Goal: Task Accomplishment & Management: Use online tool/utility

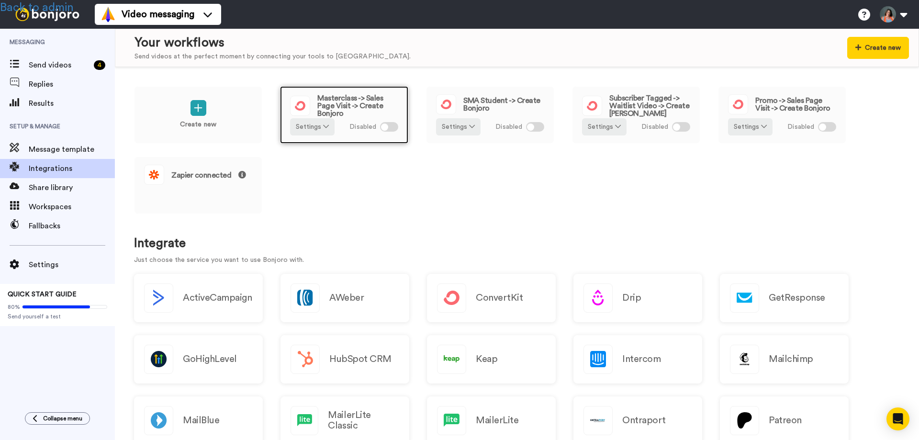
click at [353, 103] on span "Masterclass -> Sales Page Visit -> Create Bonjoro" at bounding box center [357, 105] width 81 height 23
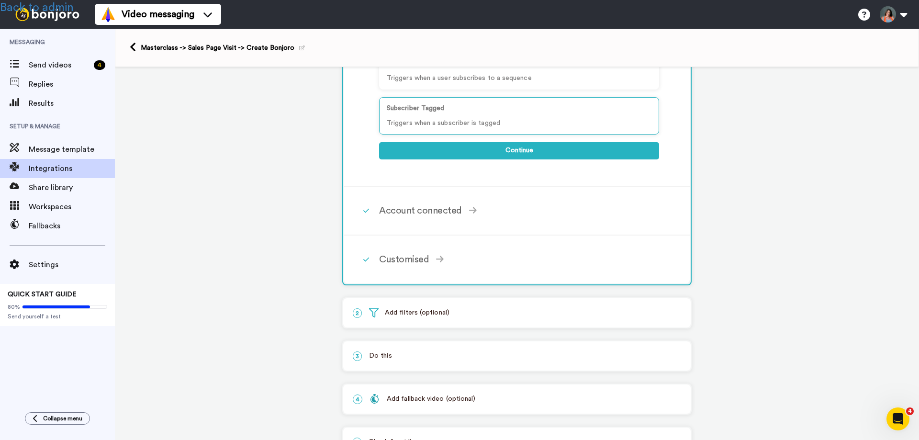
scroll to position [233, 0]
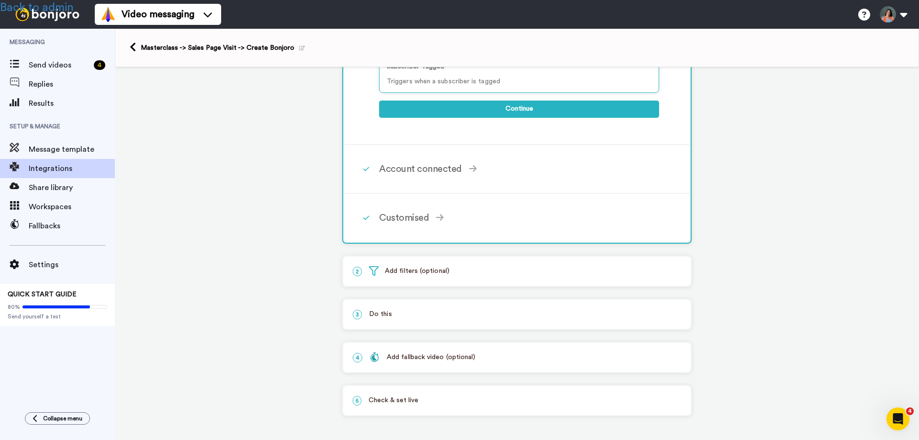
click at [402, 363] on div "4 Add fallback video (optional)" at bounding box center [516, 357] width 347 height 29
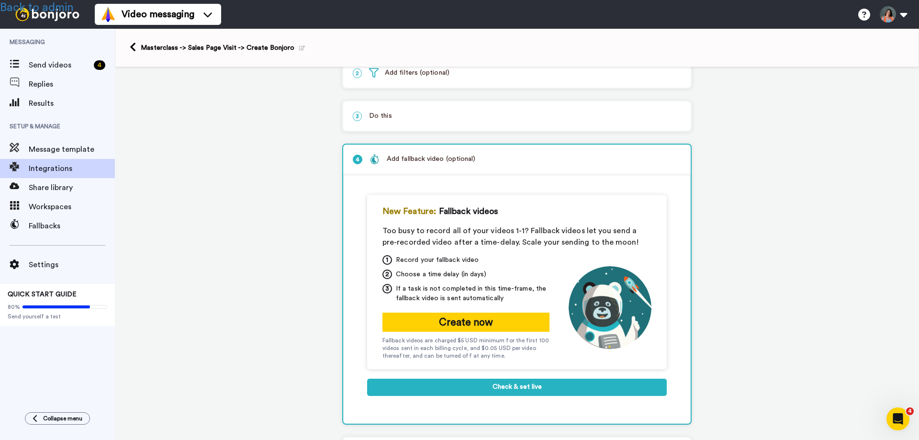
scroll to position [47, 0]
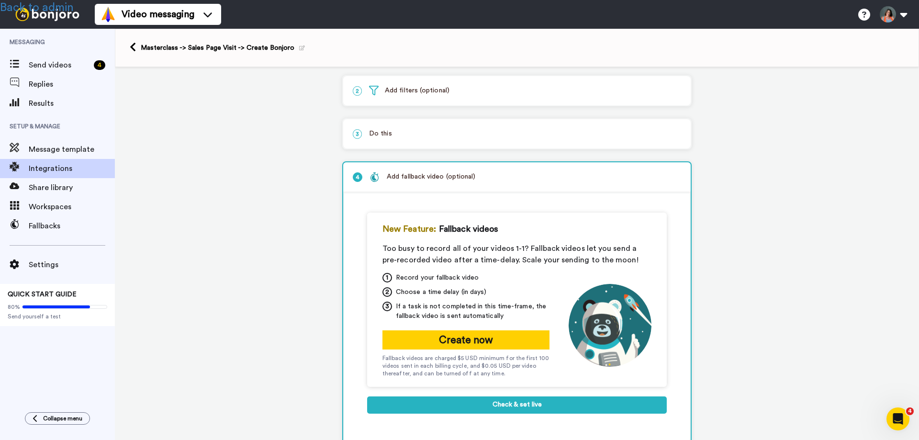
click at [129, 46] on div "Masterclass -> Sales Page Visit -> Create Bonjoro" at bounding box center [517, 48] width 804 height 38
click at [135, 45] on icon at bounding box center [133, 47] width 6 height 10
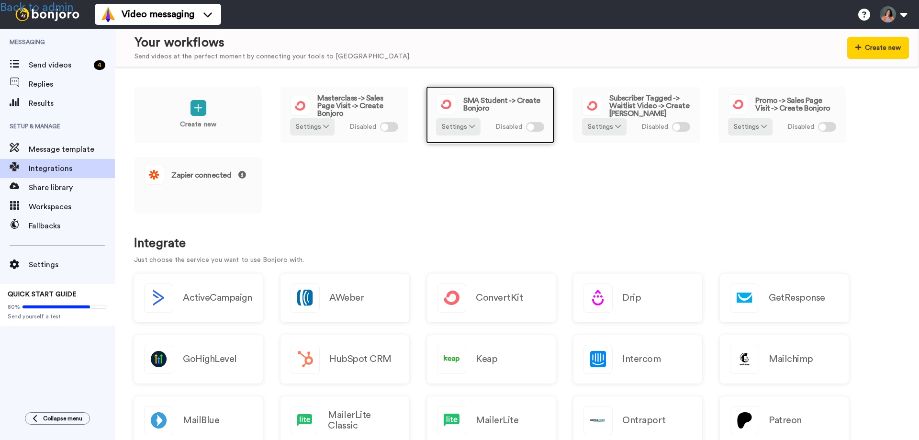
click at [507, 103] on span "SMA Student -> Create Bonjoro" at bounding box center [503, 104] width 81 height 15
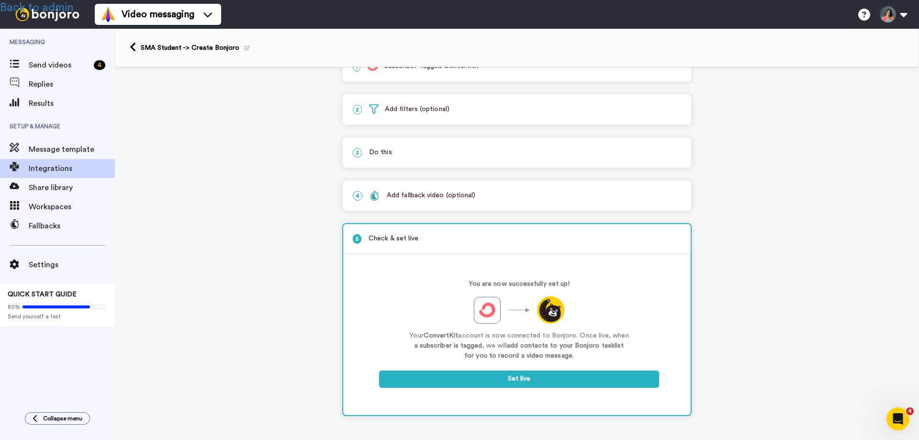
click at [387, 197] on div "Add fallback video (optional)" at bounding box center [422, 195] width 106 height 10
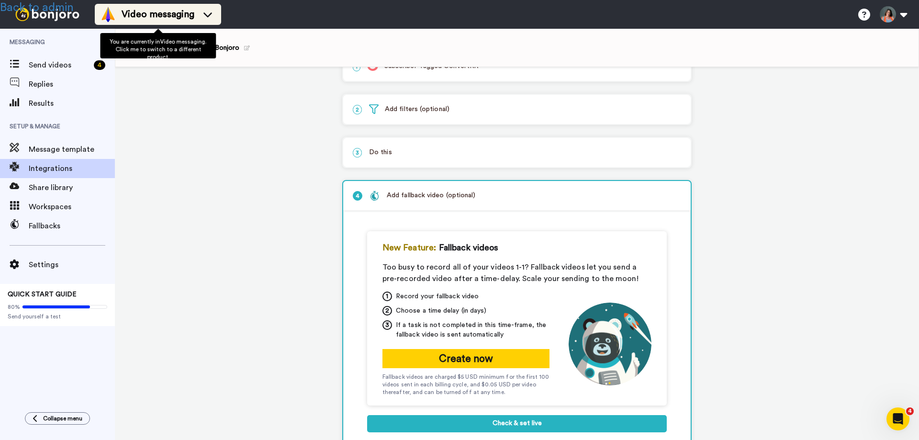
click at [178, 13] on span "Video messaging" at bounding box center [158, 14] width 73 height 13
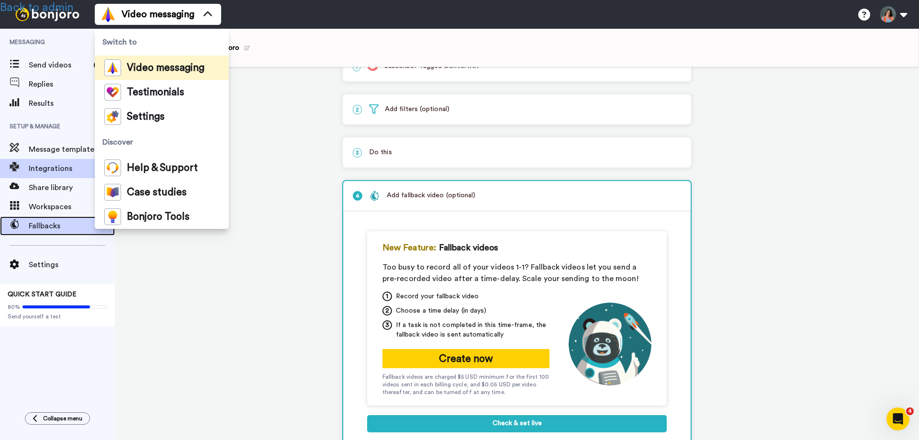
click at [46, 231] on span "Fallbacks" at bounding box center [72, 225] width 86 height 11
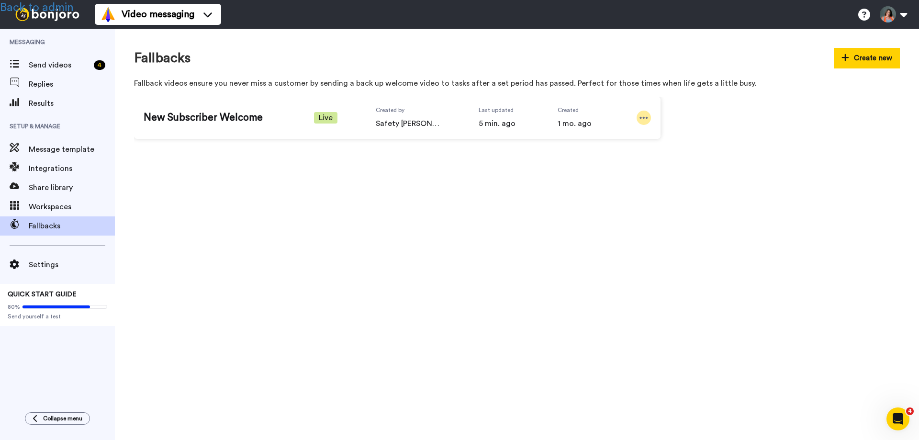
click at [642, 114] on icon at bounding box center [643, 118] width 9 height 10
click at [627, 132] on span "Edit" at bounding box center [625, 134] width 12 height 10
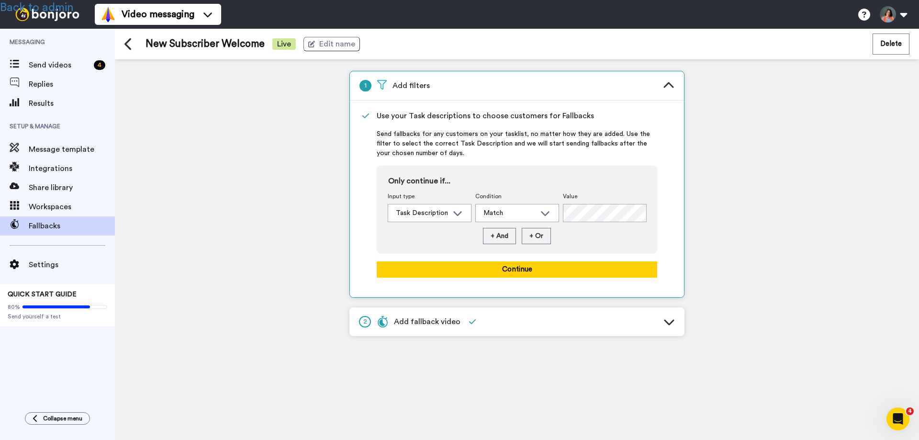
click at [440, 323] on span "Add fallback video" at bounding box center [419, 321] width 84 height 11
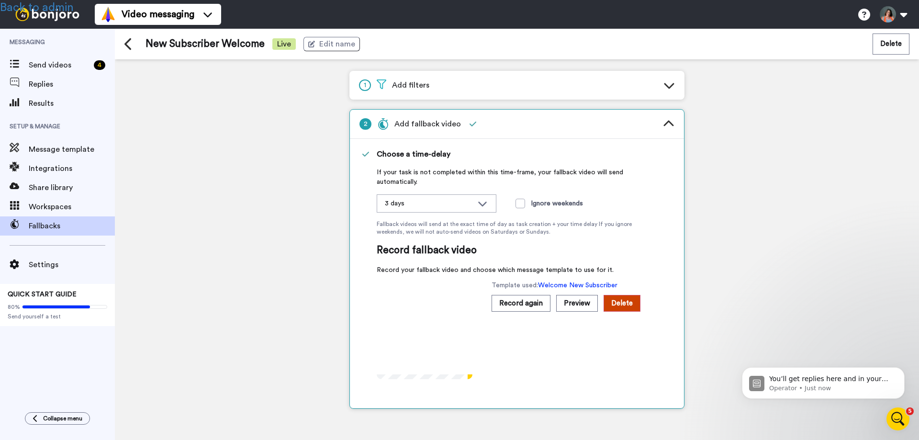
click at [422, 82] on span "Add filters" at bounding box center [403, 84] width 53 height 11
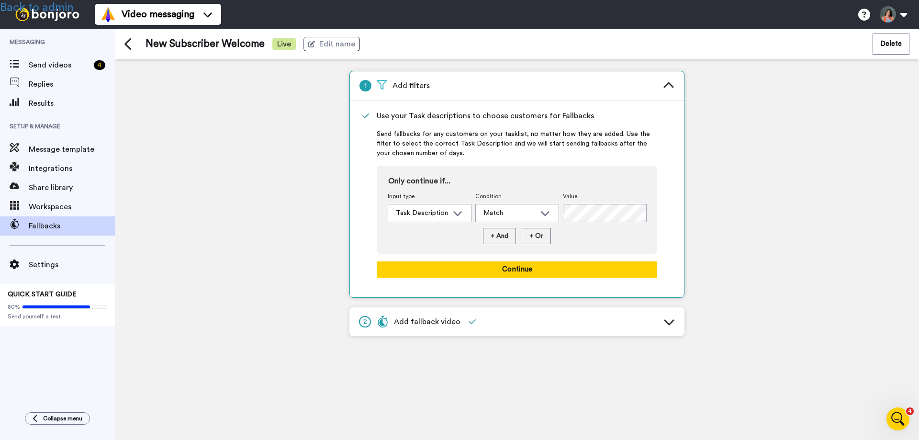
click at [414, 321] on span "Add fallback video" at bounding box center [419, 321] width 84 height 11
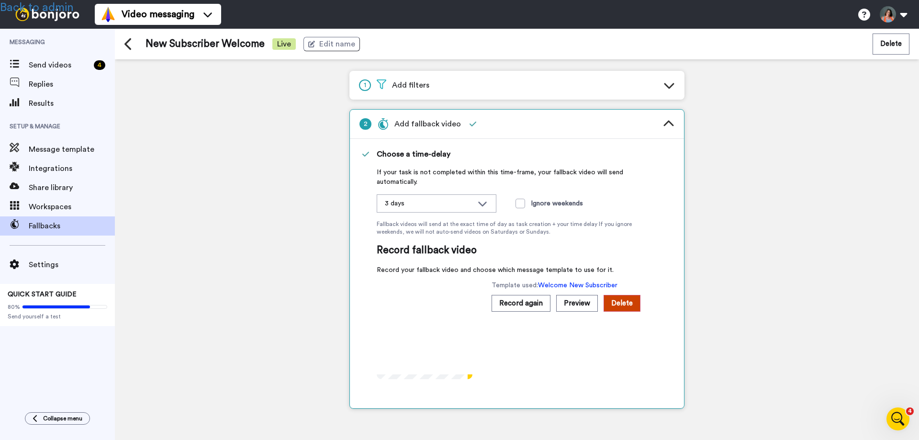
click at [407, 90] on span "Add filters" at bounding box center [403, 84] width 53 height 11
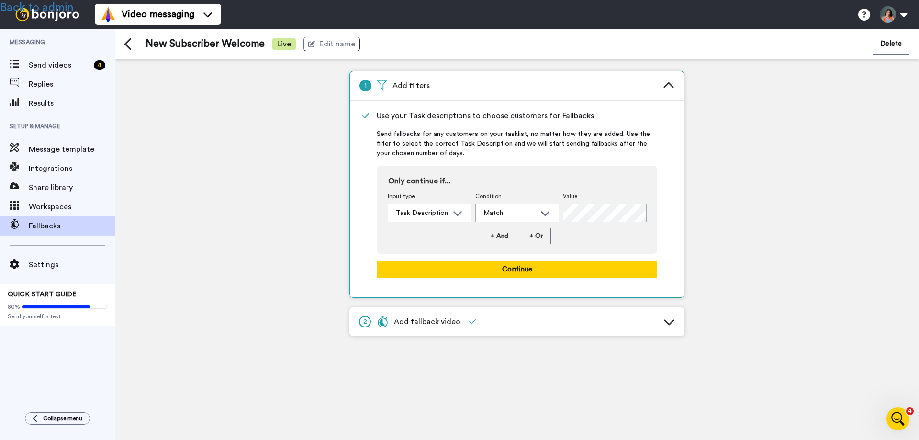
click at [836, 226] on div "1 Add filters Use your Task descriptions to choose customers for Fallbacks Send…" at bounding box center [517, 249] width 804 height 380
click at [429, 324] on span "Add fallback video" at bounding box center [419, 321] width 84 height 11
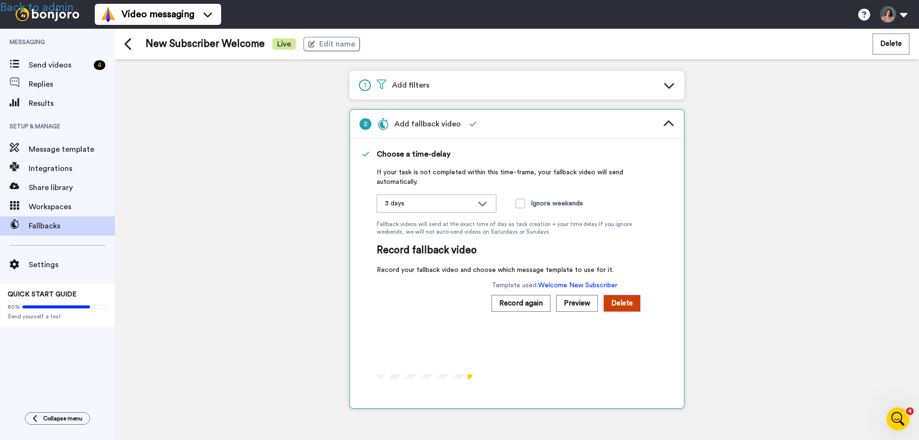
click at [419, 87] on span "Add filters" at bounding box center [403, 84] width 53 height 11
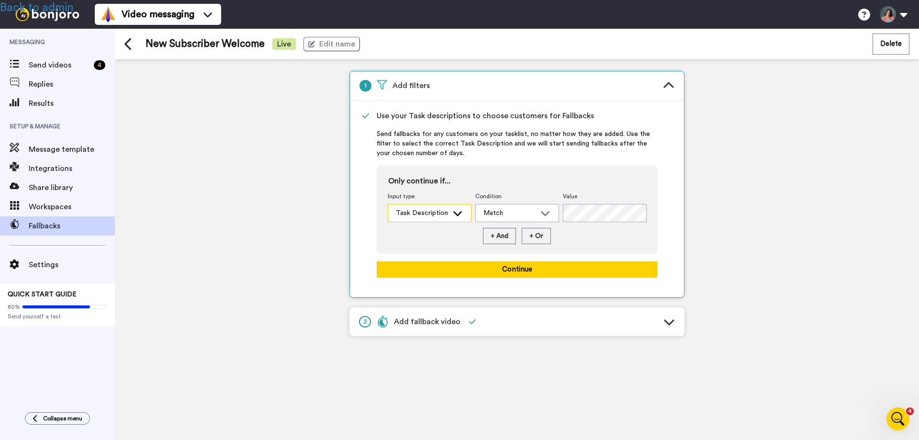
click at [428, 206] on div "Task Description" at bounding box center [429, 212] width 83 height 17
click at [134, 116] on div "1 Add filters Use your Task descriptions to choose customers for Fallbacks Send…" at bounding box center [517, 249] width 804 height 380
click at [125, 47] on icon at bounding box center [128, 43] width 9 height 13
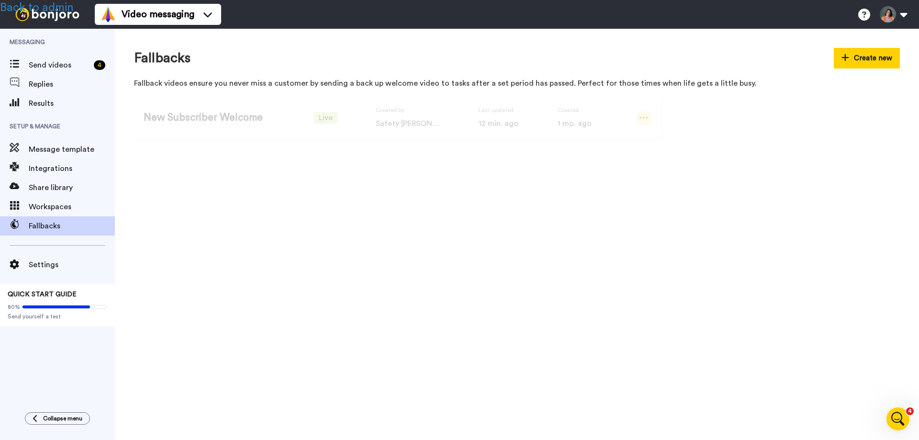
click at [648, 120] on div at bounding box center [643, 118] width 14 height 14
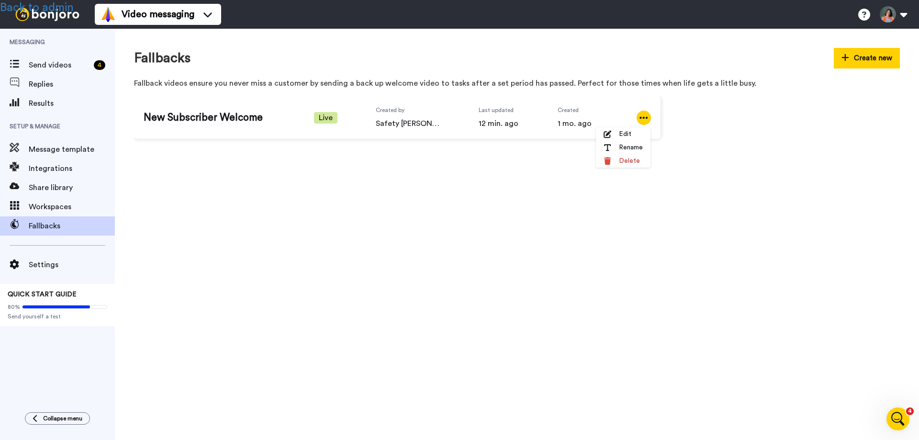
click at [471, 201] on div "Fallbacks Create new Fallback videos ensure you never miss a customer by sendin…" at bounding box center [517, 234] width 804 height 411
